Goal: Task Accomplishment & Management: Manage account settings

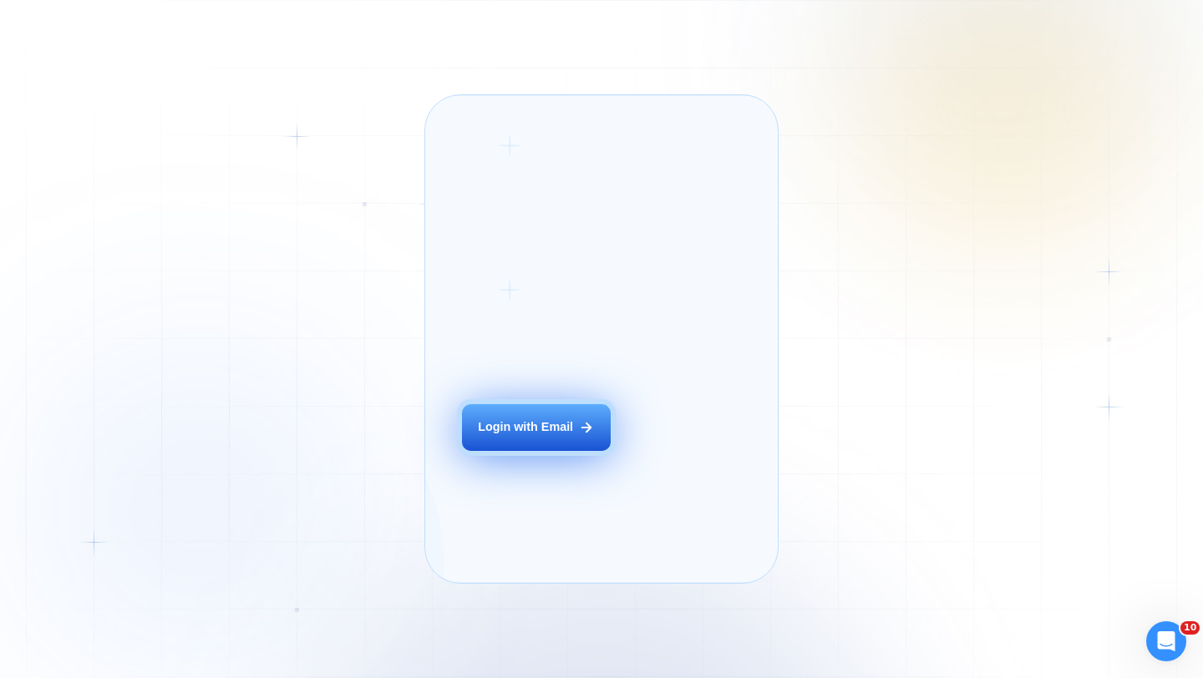
click at [540, 436] on div "Login with Email" at bounding box center [525, 427] width 95 height 17
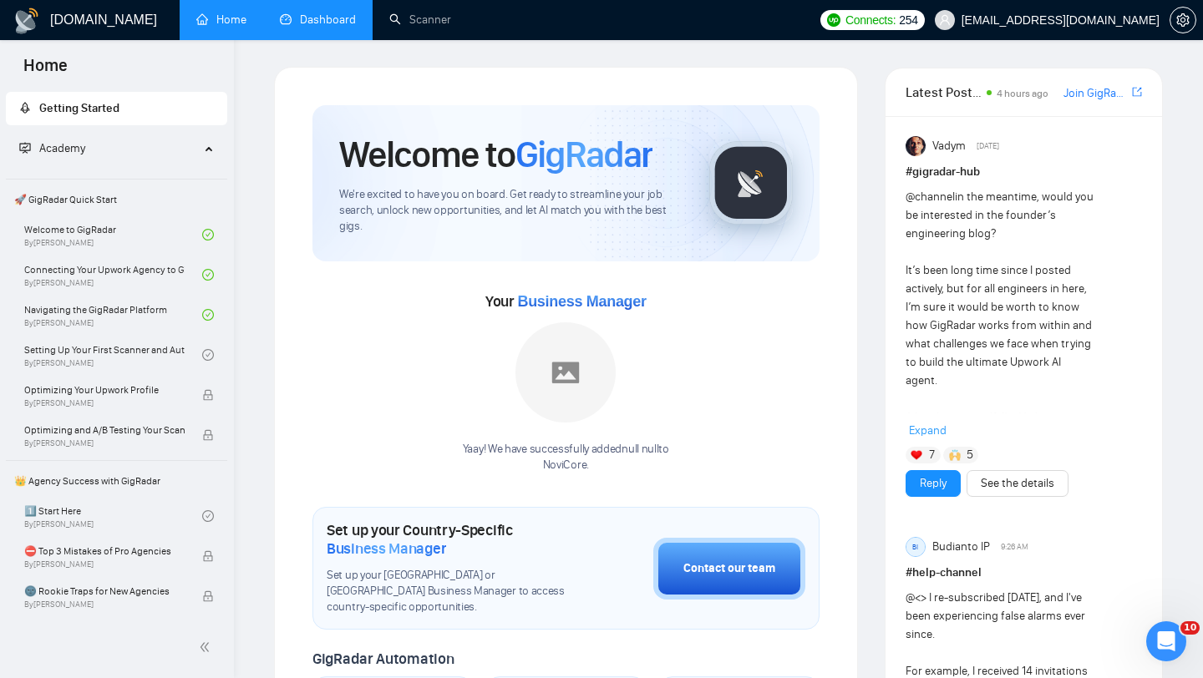
click at [337, 18] on link "Dashboard" at bounding box center [318, 20] width 76 height 14
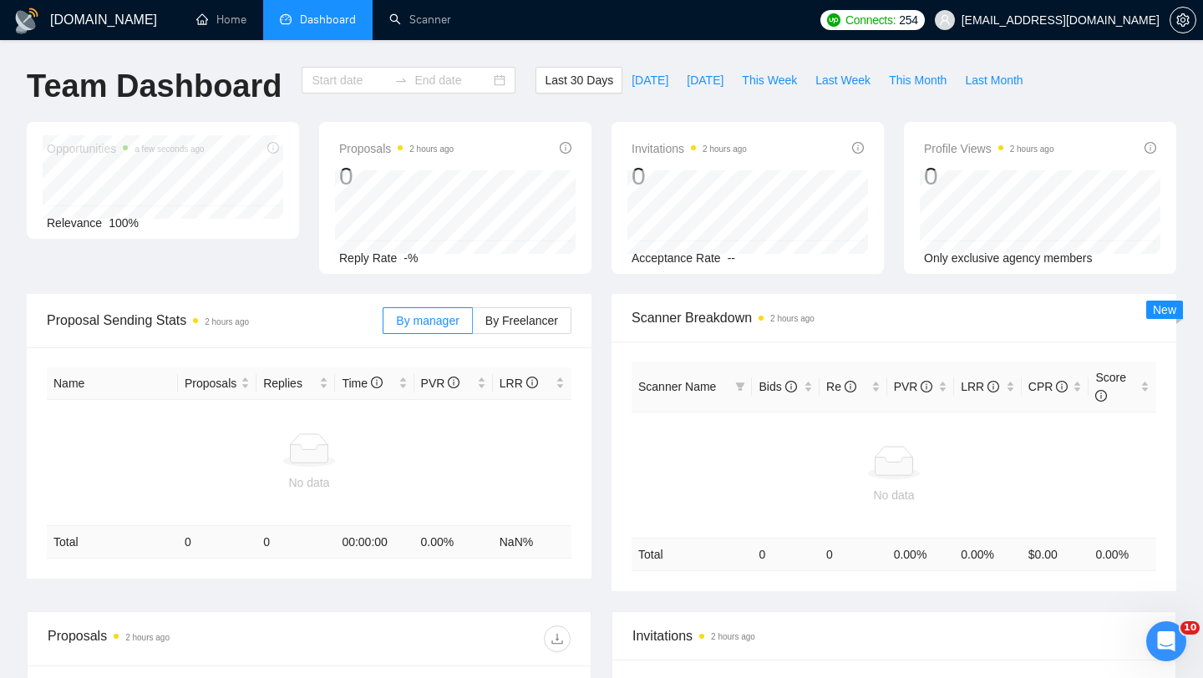
type input "2025-09-13"
type input "2025-10-13"
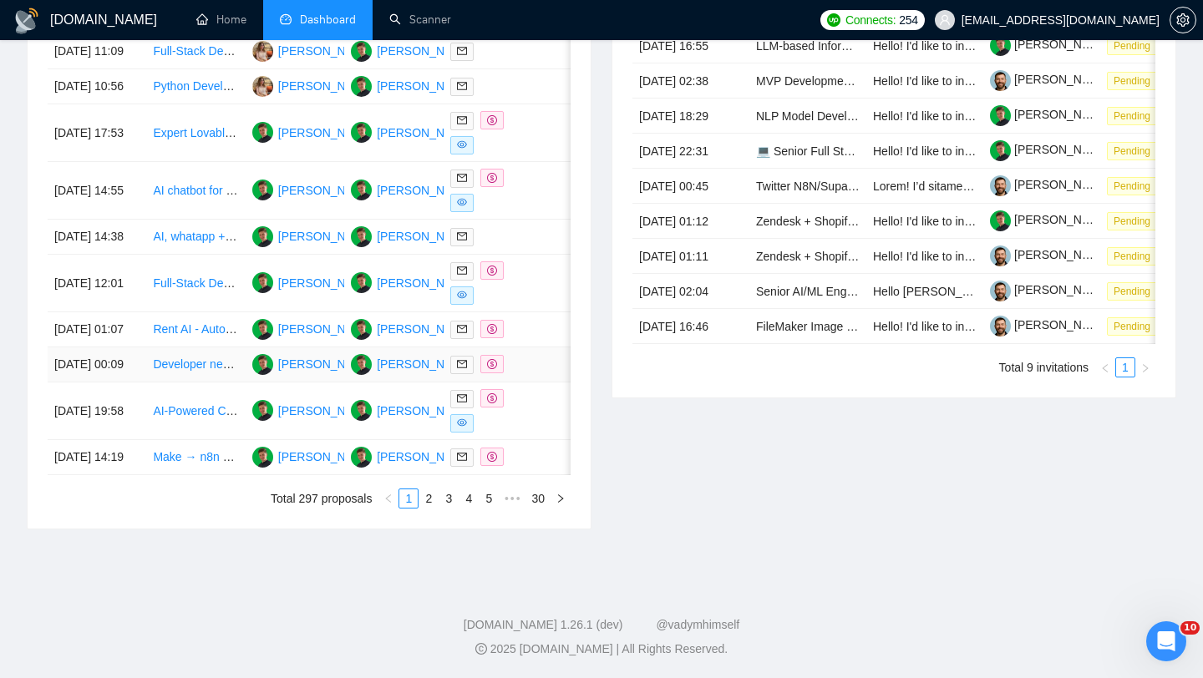
scroll to position [789, 0]
click at [431, 508] on link "2" at bounding box center [428, 498] width 18 height 18
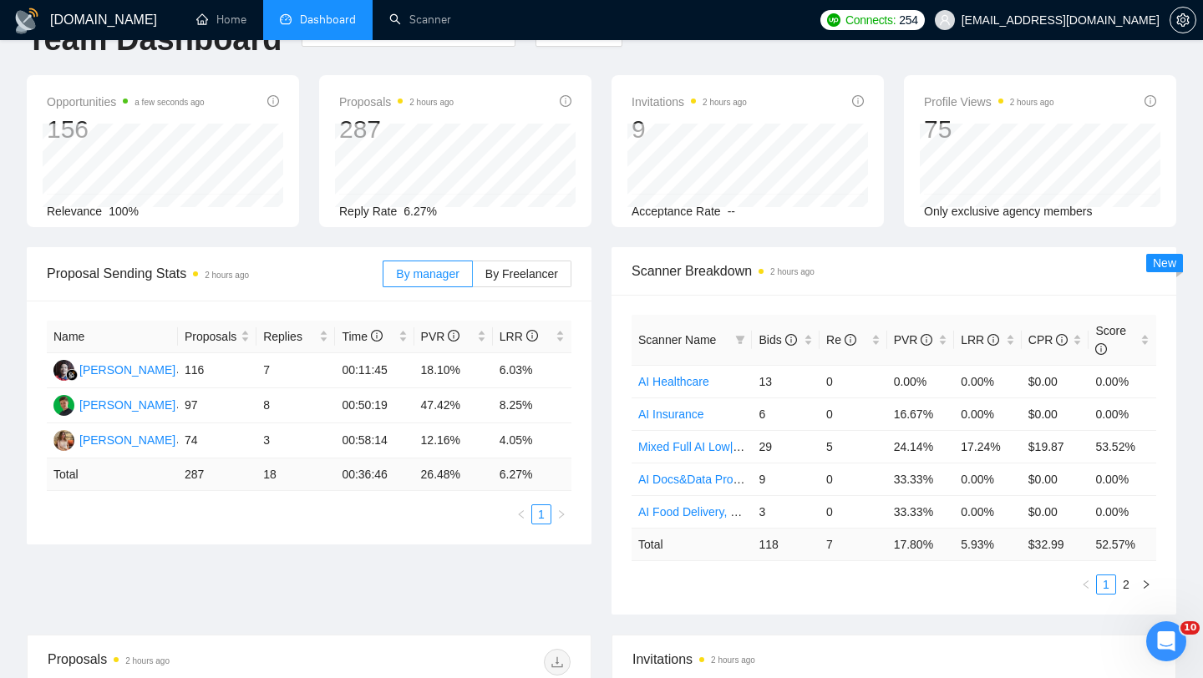
scroll to position [5, 0]
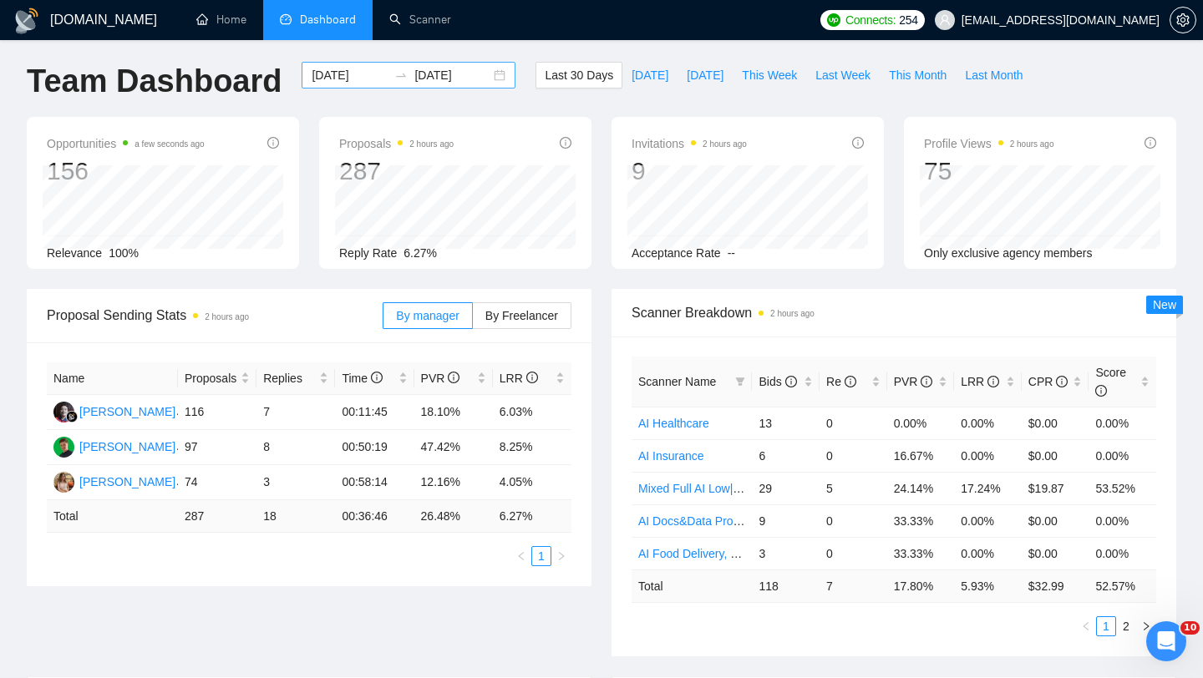
click at [478, 77] on div "2025-09-13 2025-10-13" at bounding box center [409, 75] width 214 height 27
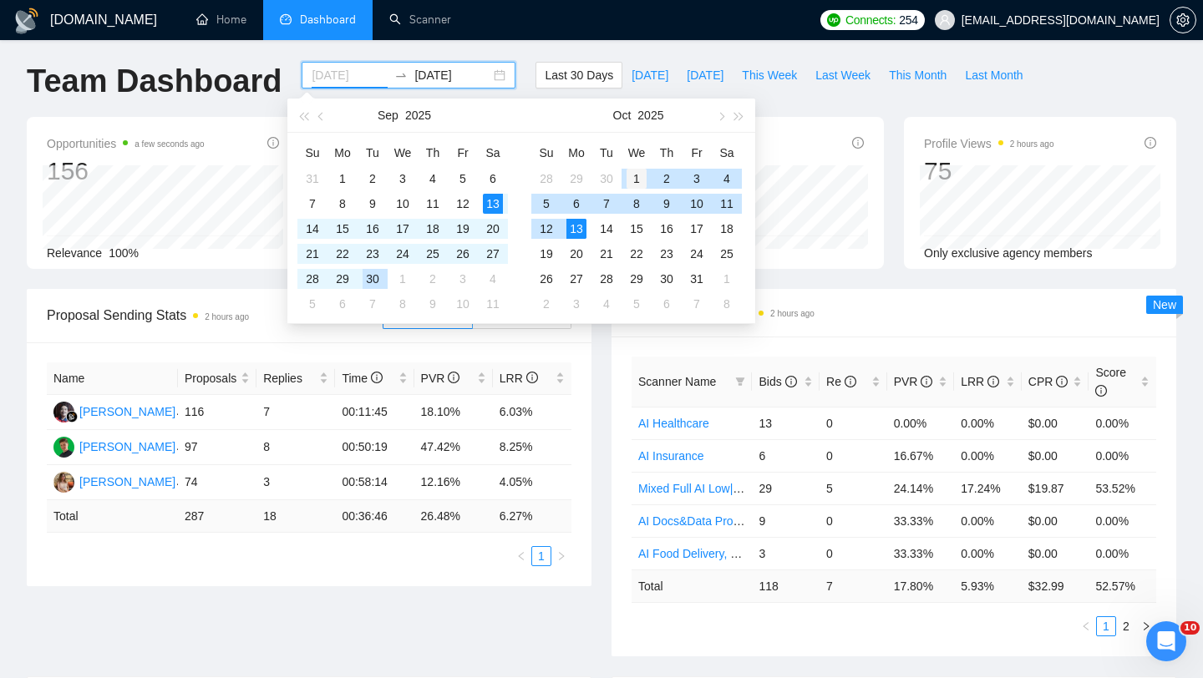
type input "2025-10-01"
click at [635, 175] on div "1" at bounding box center [636, 179] width 20 height 20
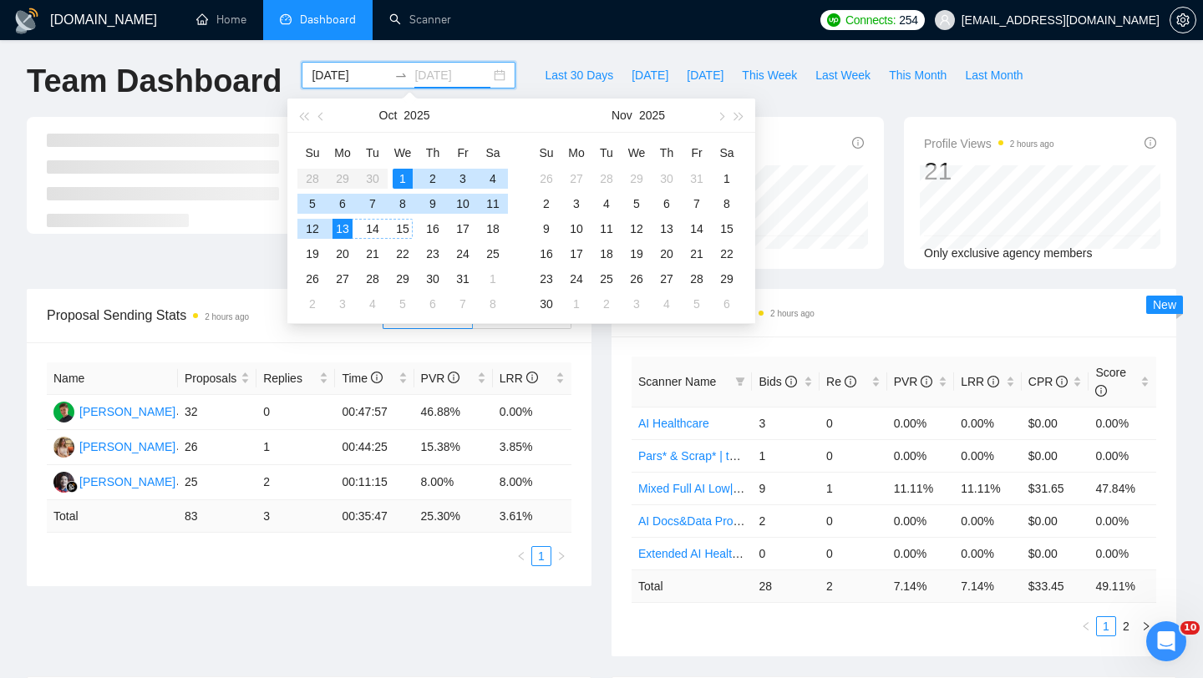
type input "2025-10-13"
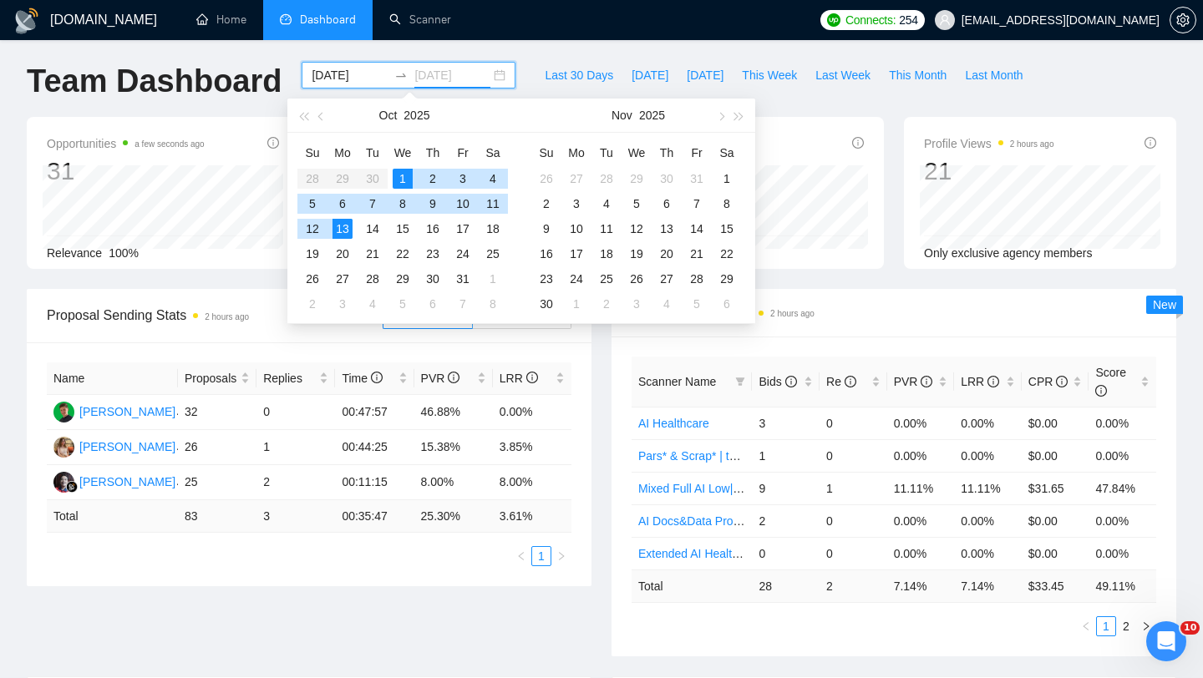
click at [346, 227] on div "13" at bounding box center [342, 229] width 20 height 20
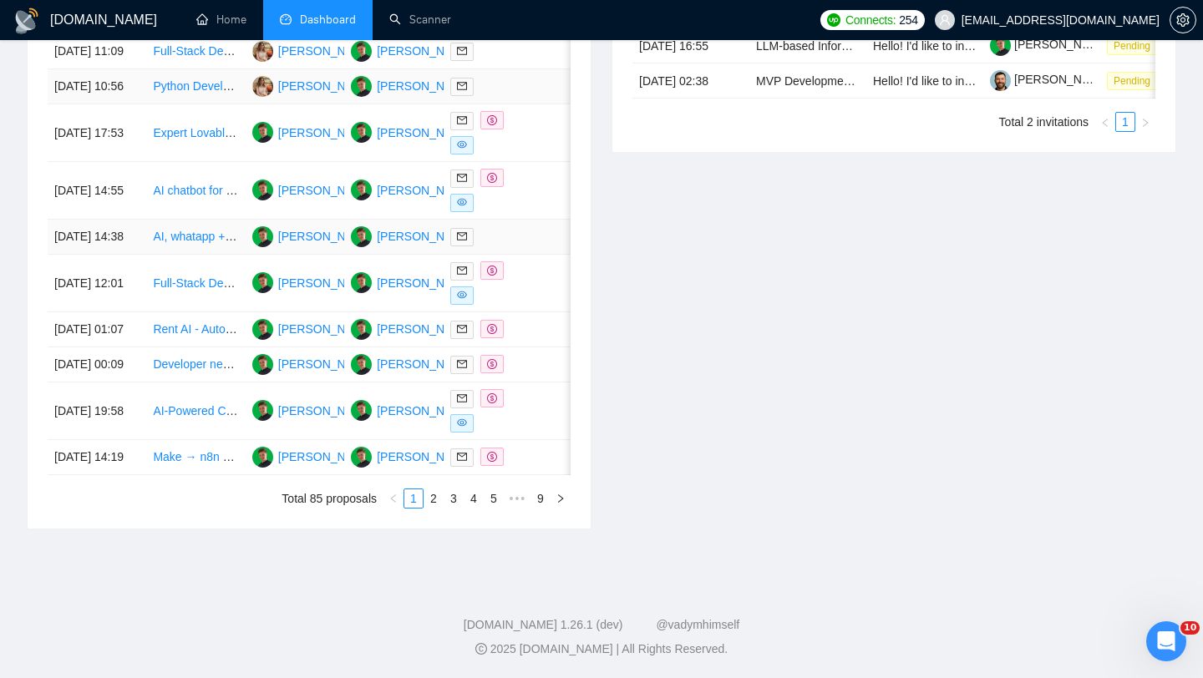
scroll to position [795, 0]
click at [437, 508] on link "2" at bounding box center [433, 498] width 18 height 18
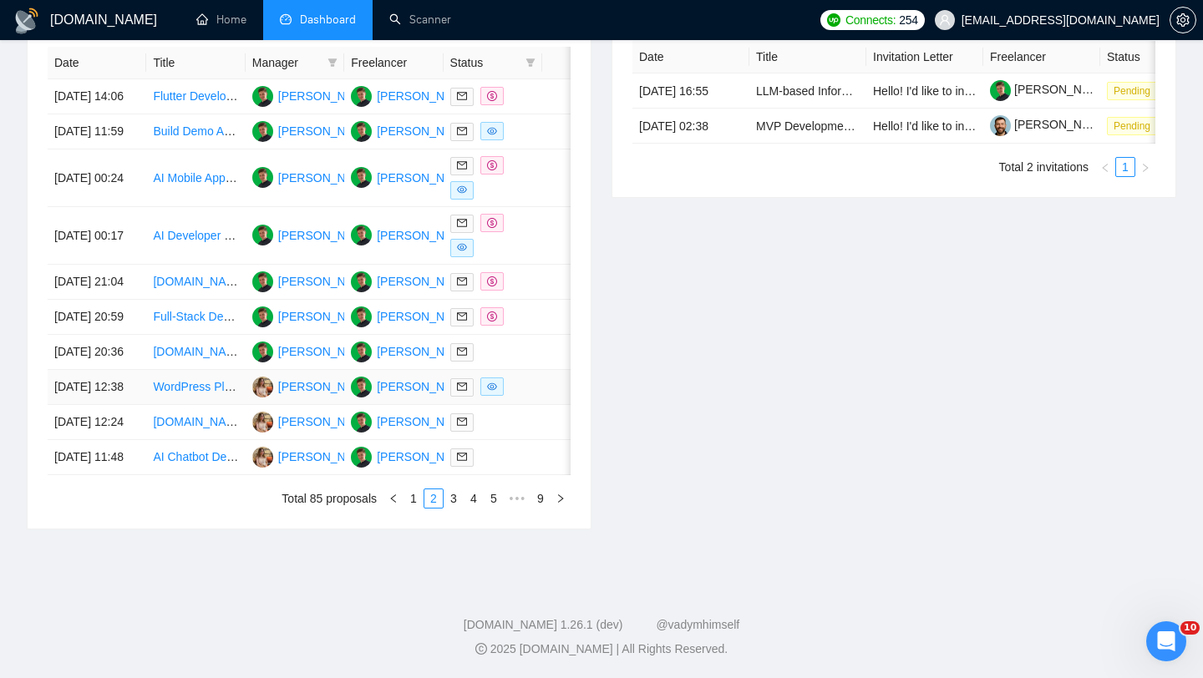
scroll to position [791, 0]
click at [450, 508] on link "3" at bounding box center [453, 498] width 18 height 18
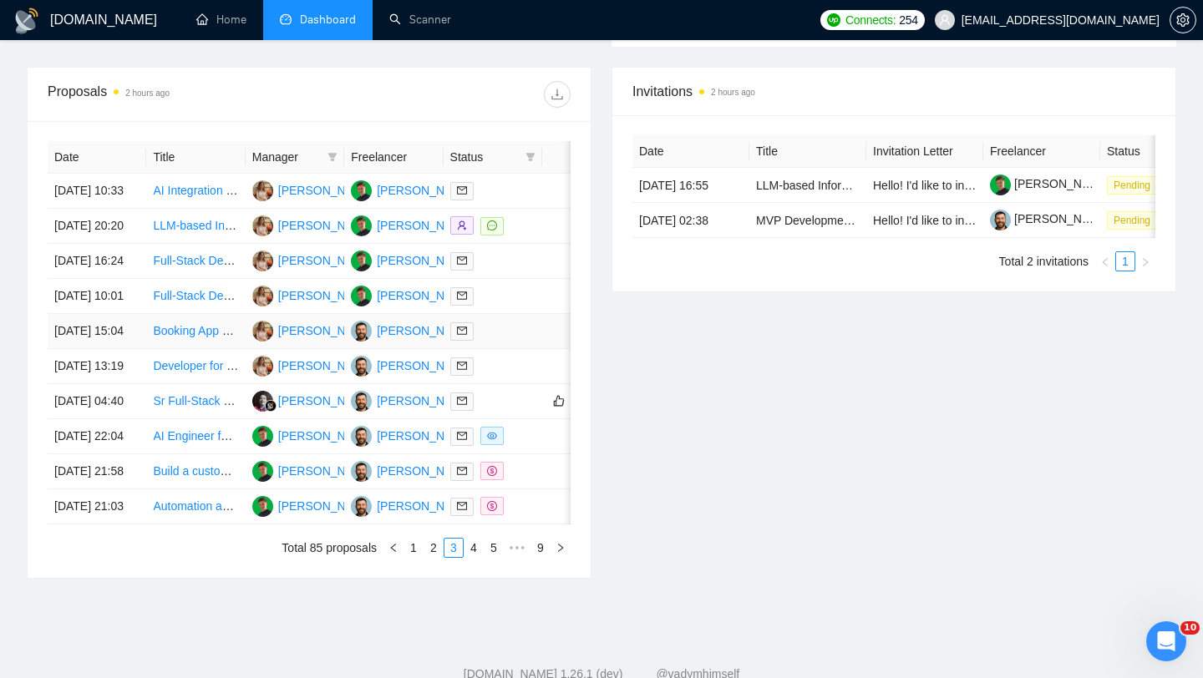
scroll to position [602, 0]
